Goal: Task Accomplishment & Management: Use online tool/utility

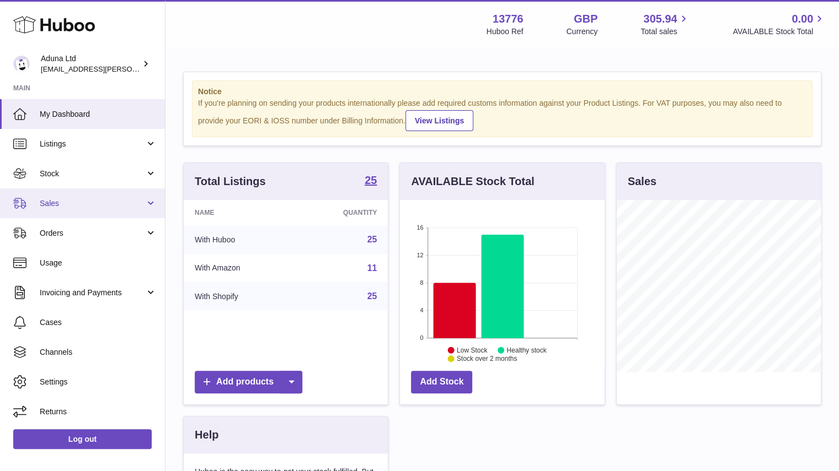
scroll to position [172, 205]
click at [122, 202] on span "Sales" at bounding box center [92, 203] width 105 height 10
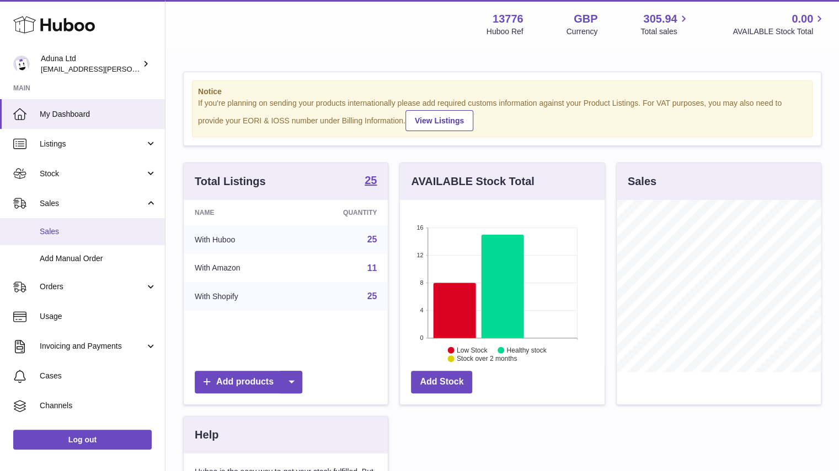
click at [101, 239] on link "Sales" at bounding box center [82, 231] width 165 height 27
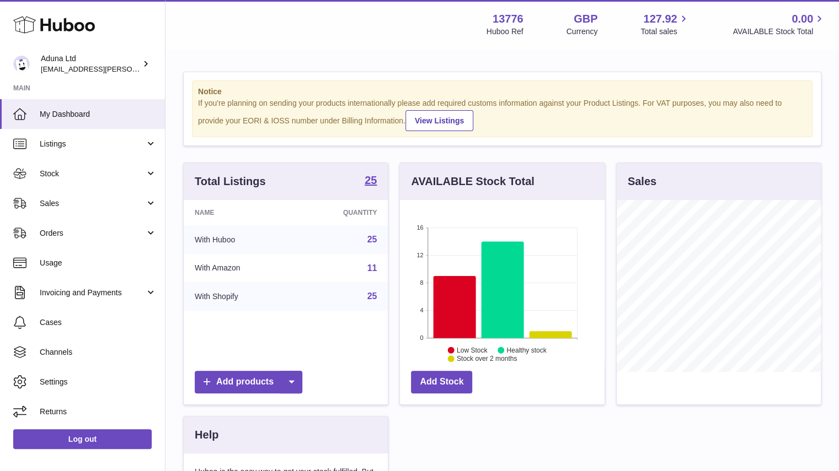
scroll to position [172, 205]
click at [87, 189] on link "Sales" at bounding box center [82, 204] width 165 height 30
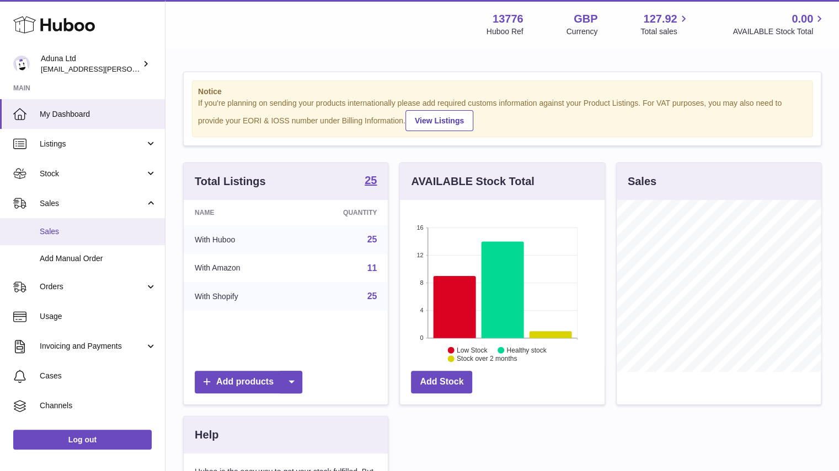
click at [104, 237] on link "Sales" at bounding box center [82, 231] width 165 height 27
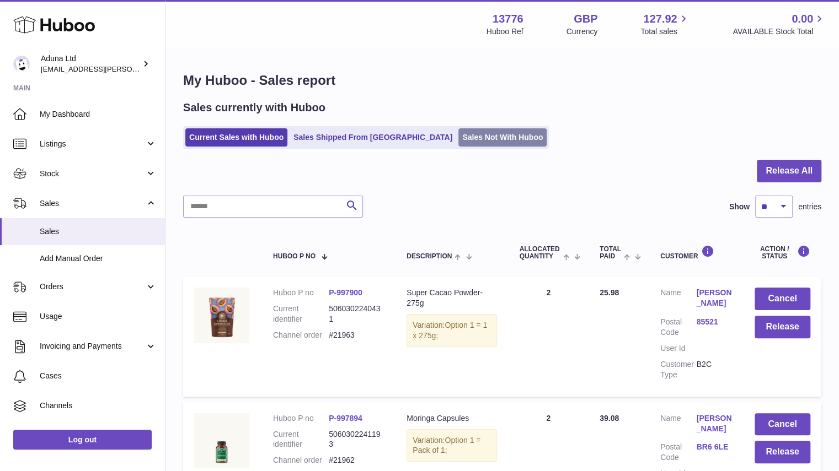
click at [458, 142] on link "Sales Not With Huboo" at bounding box center [502, 137] width 88 height 18
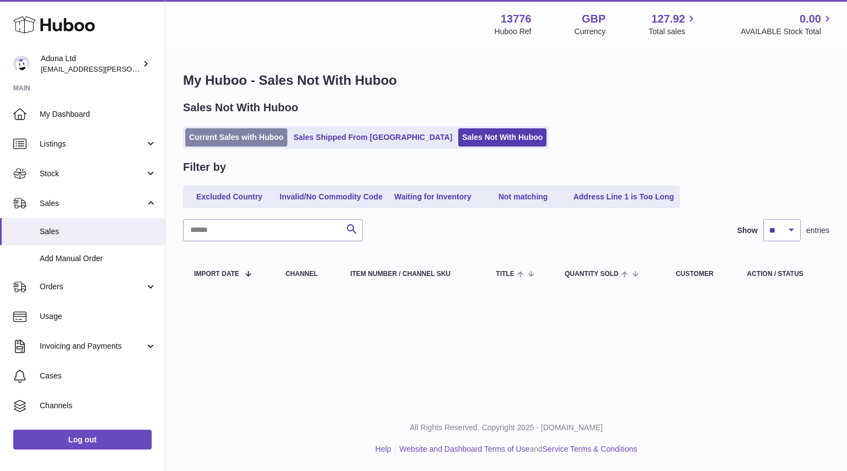
click at [267, 141] on link "Current Sales with Huboo" at bounding box center [236, 137] width 102 height 18
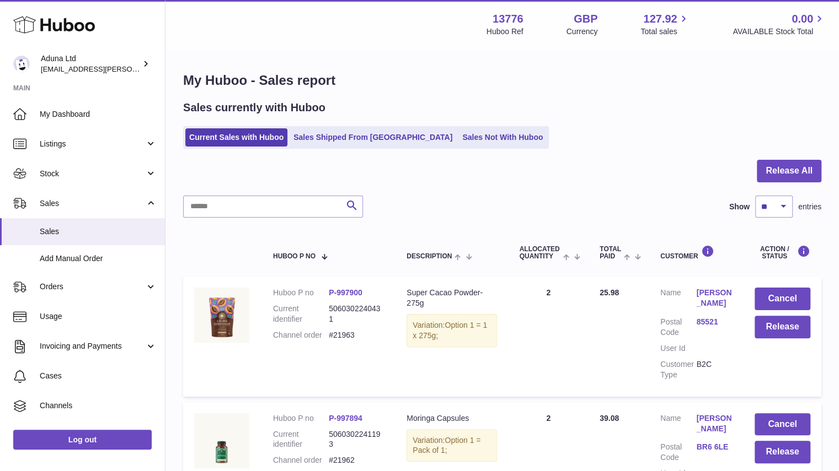
click at [775, 185] on div at bounding box center [502, 178] width 638 height 36
click at [777, 180] on button "Release All" at bounding box center [788, 171] width 65 height 23
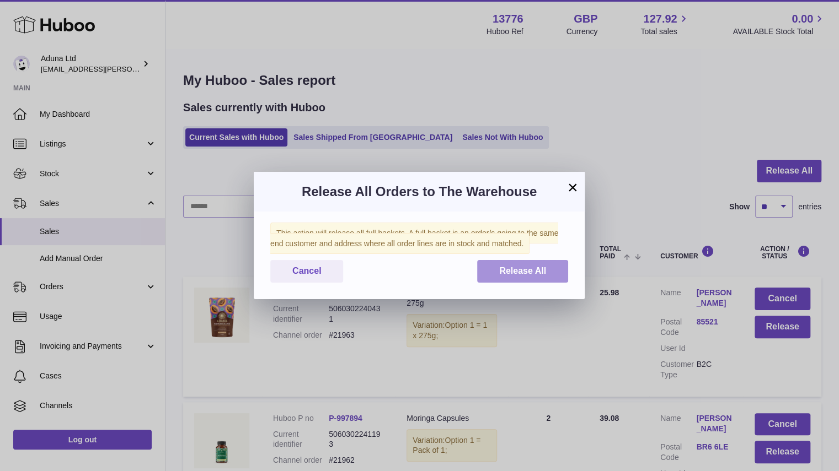
click at [541, 274] on span "Release All" at bounding box center [522, 270] width 47 height 9
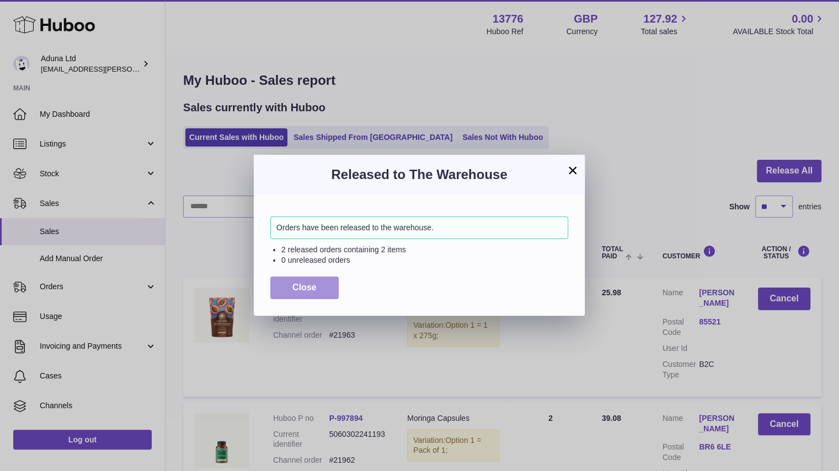
click at [300, 284] on span "Close" at bounding box center [304, 287] width 24 height 9
